Goal: Task Accomplishment & Management: Manage account settings

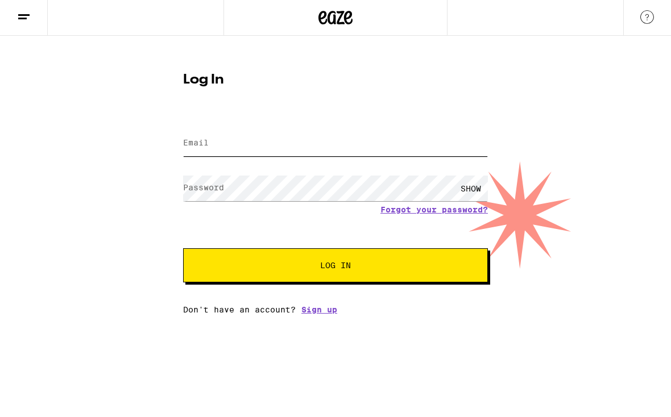
click at [418, 153] on input "Email" at bounding box center [335, 144] width 305 height 26
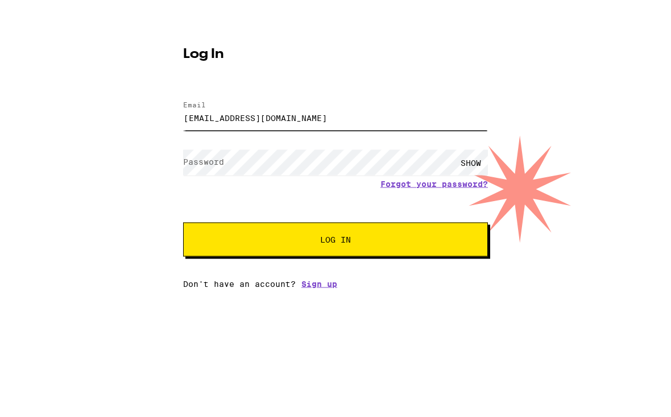
type input "[EMAIL_ADDRESS][DOMAIN_NAME]"
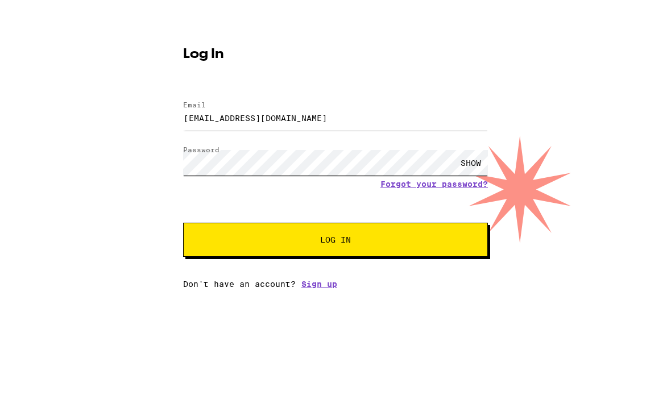
click at [335, 249] on button "Log In" at bounding box center [335, 266] width 305 height 34
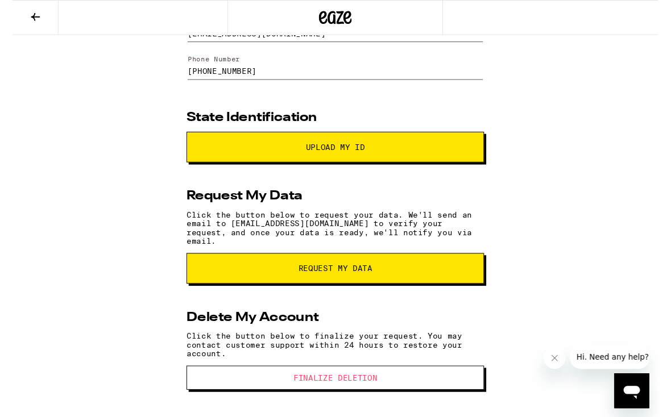
scroll to position [105, 0]
click at [433, 393] on span "Finalize Deletion" at bounding box center [335, 393] width 217 height 8
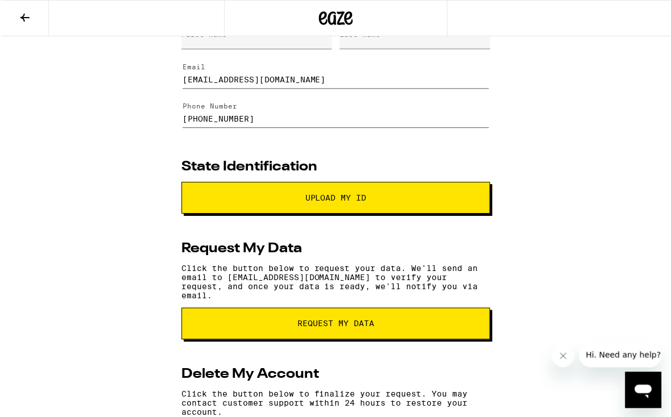
scroll to position [0, 0]
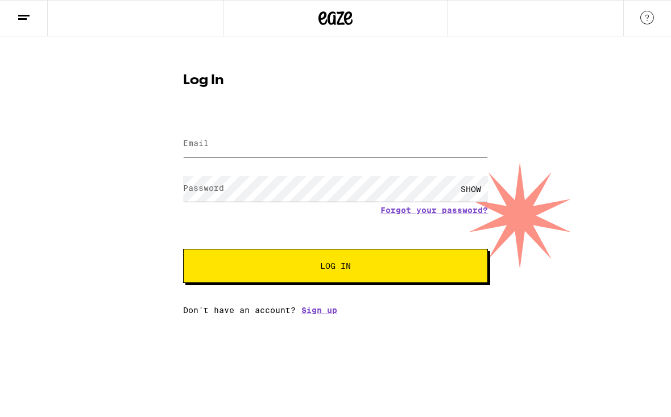
click at [404, 146] on input "Email" at bounding box center [335, 144] width 305 height 26
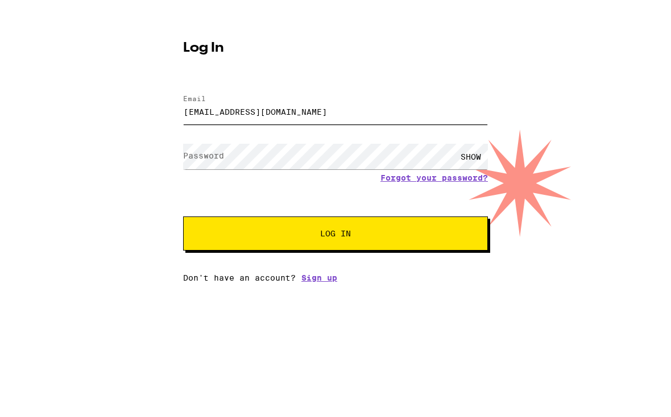
type input "mister.clean1919@gmail.com"
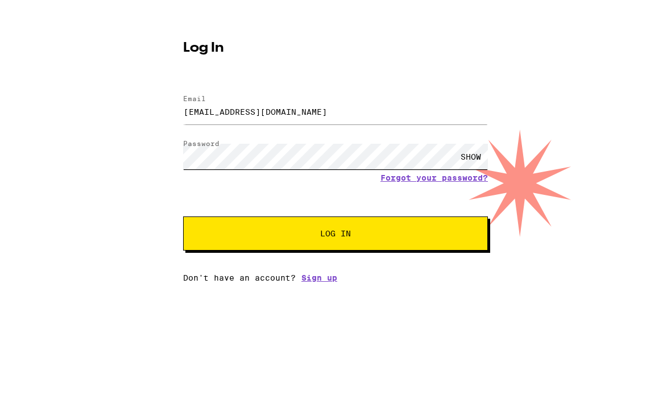
click at [335, 249] on button "Log In" at bounding box center [335, 266] width 305 height 34
